Goal: Task Accomplishment & Management: Complete application form

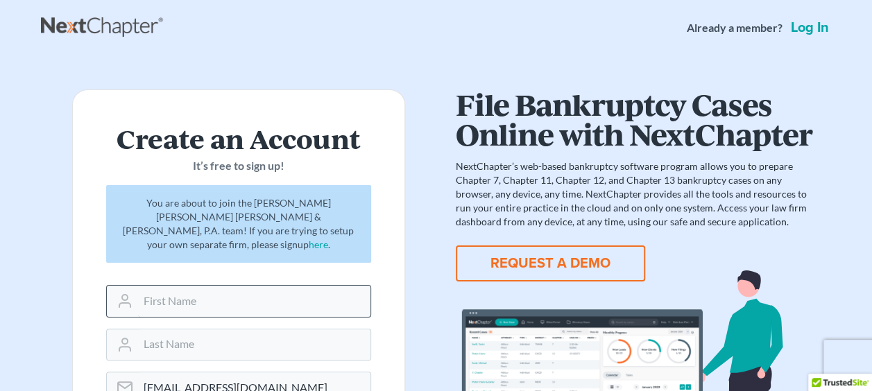
click at [260, 290] on input "text" at bounding box center [254, 301] width 232 height 31
type input "[PERSON_NAME]"
type input "Delude"
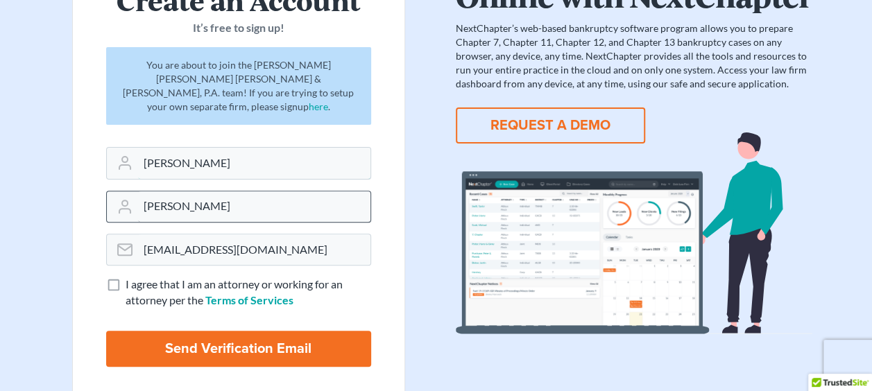
scroll to position [201, 0]
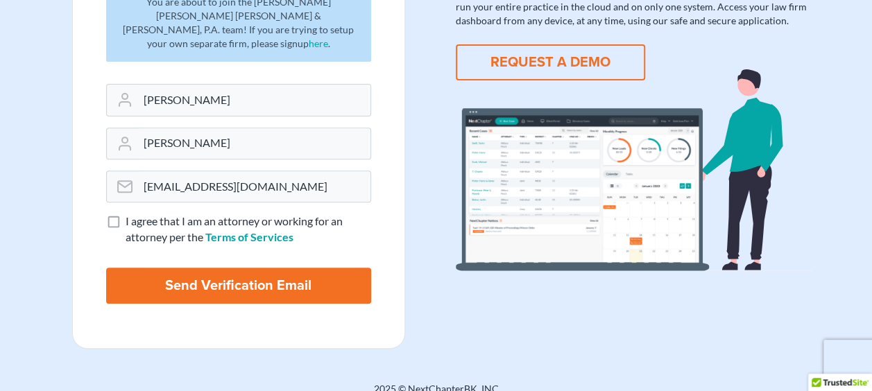
click at [126, 214] on label "I agree that I am an attorney or working for an attorney per the Terms of Servi…" at bounding box center [249, 230] width 246 height 32
click at [131, 214] on input "I agree that I am an attorney or working for an attorney per the Terms of Servi…" at bounding box center [135, 218] width 9 height 9
checkbox input "true"
click at [169, 268] on input "Send Verification Email" at bounding box center [238, 286] width 265 height 36
type input "Thinking..."
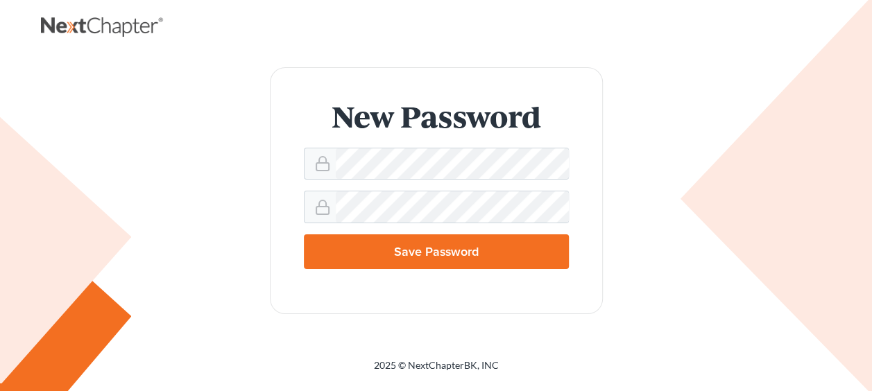
click at [439, 259] on input "Save Password" at bounding box center [436, 251] width 265 height 35
type input "Thinking..."
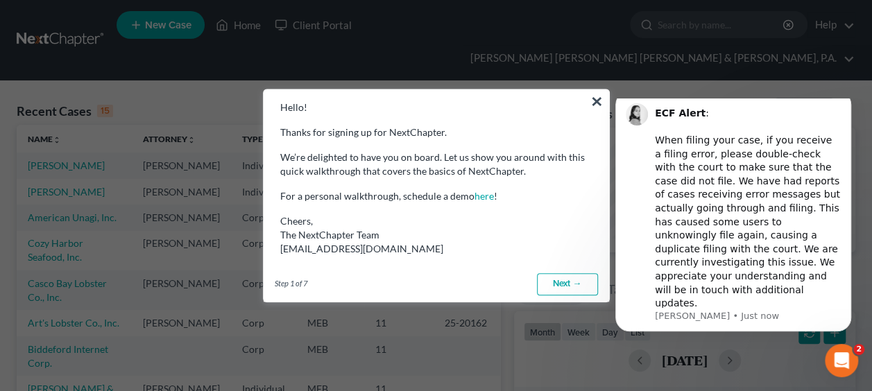
drag, startPoint x: 595, startPoint y: 94, endPoint x: 641, endPoint y: 98, distance: 46.0
click at [595, 94] on button "×" at bounding box center [596, 101] width 13 height 22
